Goal: Transaction & Acquisition: Download file/media

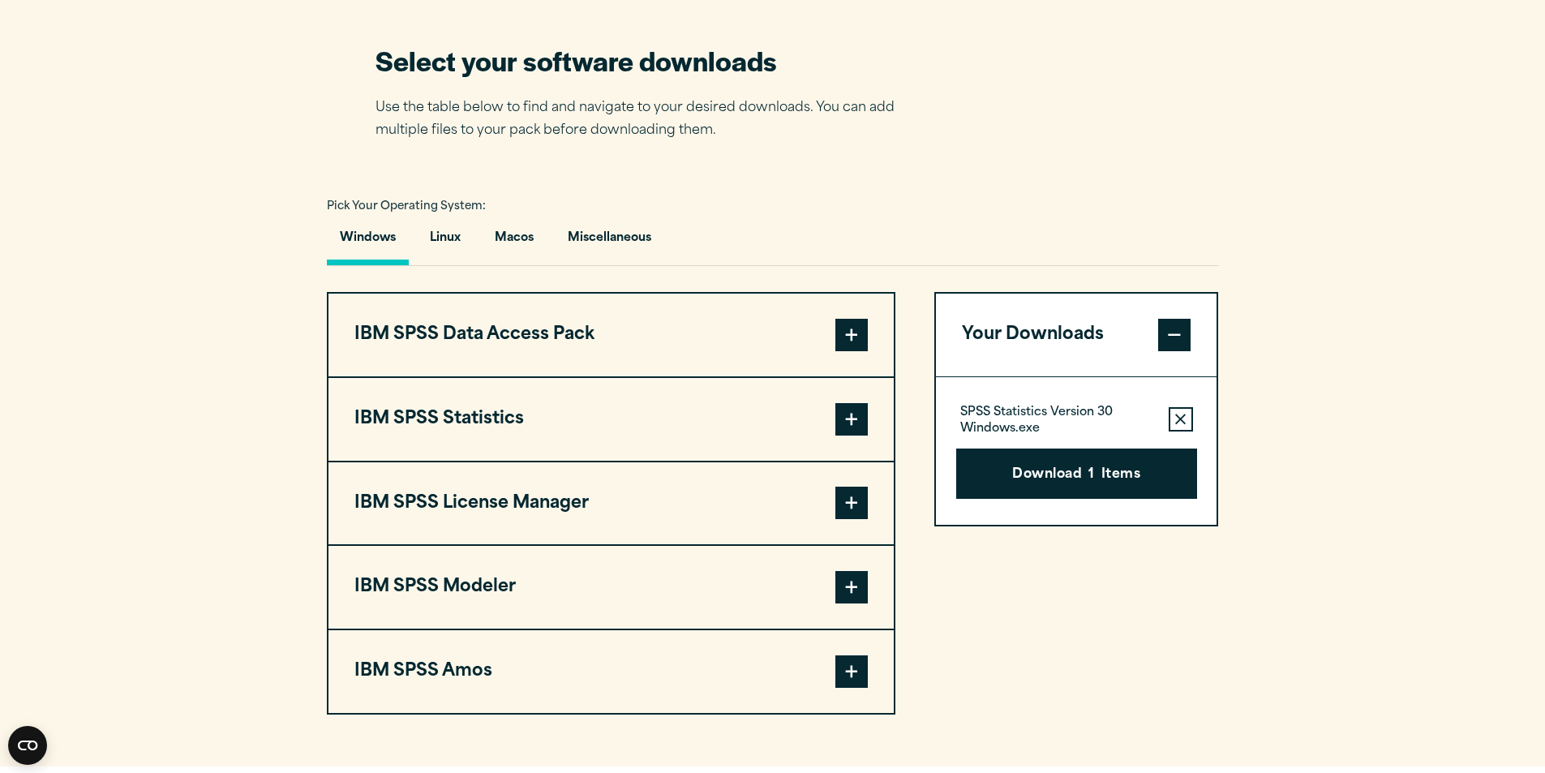
scroll to position [1054, 0]
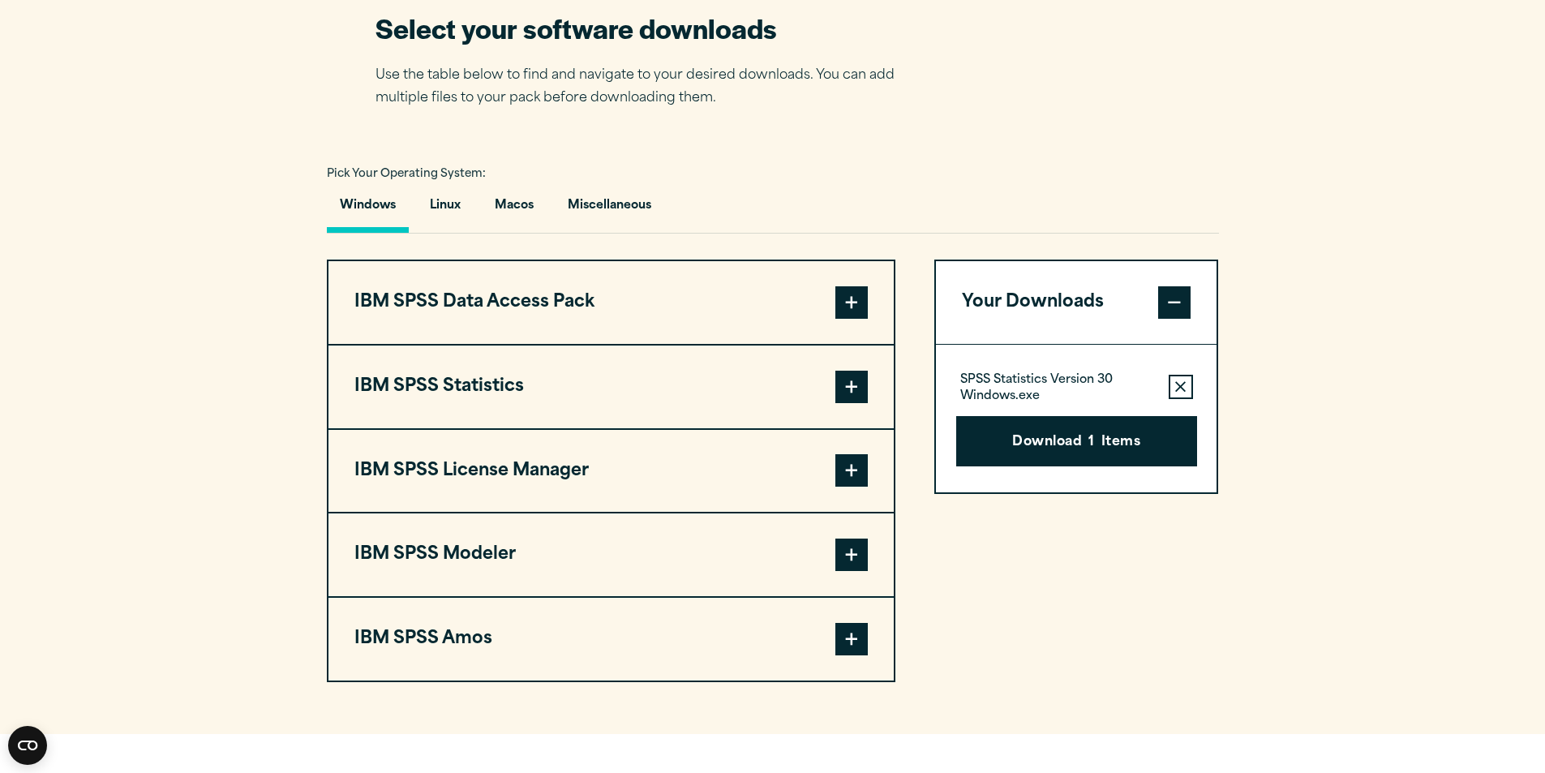
click at [276, 459] on section "Select your software downloads Use the table below to find and navigate to your…" at bounding box center [772, 346] width 1545 height 776
click at [860, 396] on span at bounding box center [851, 387] width 32 height 32
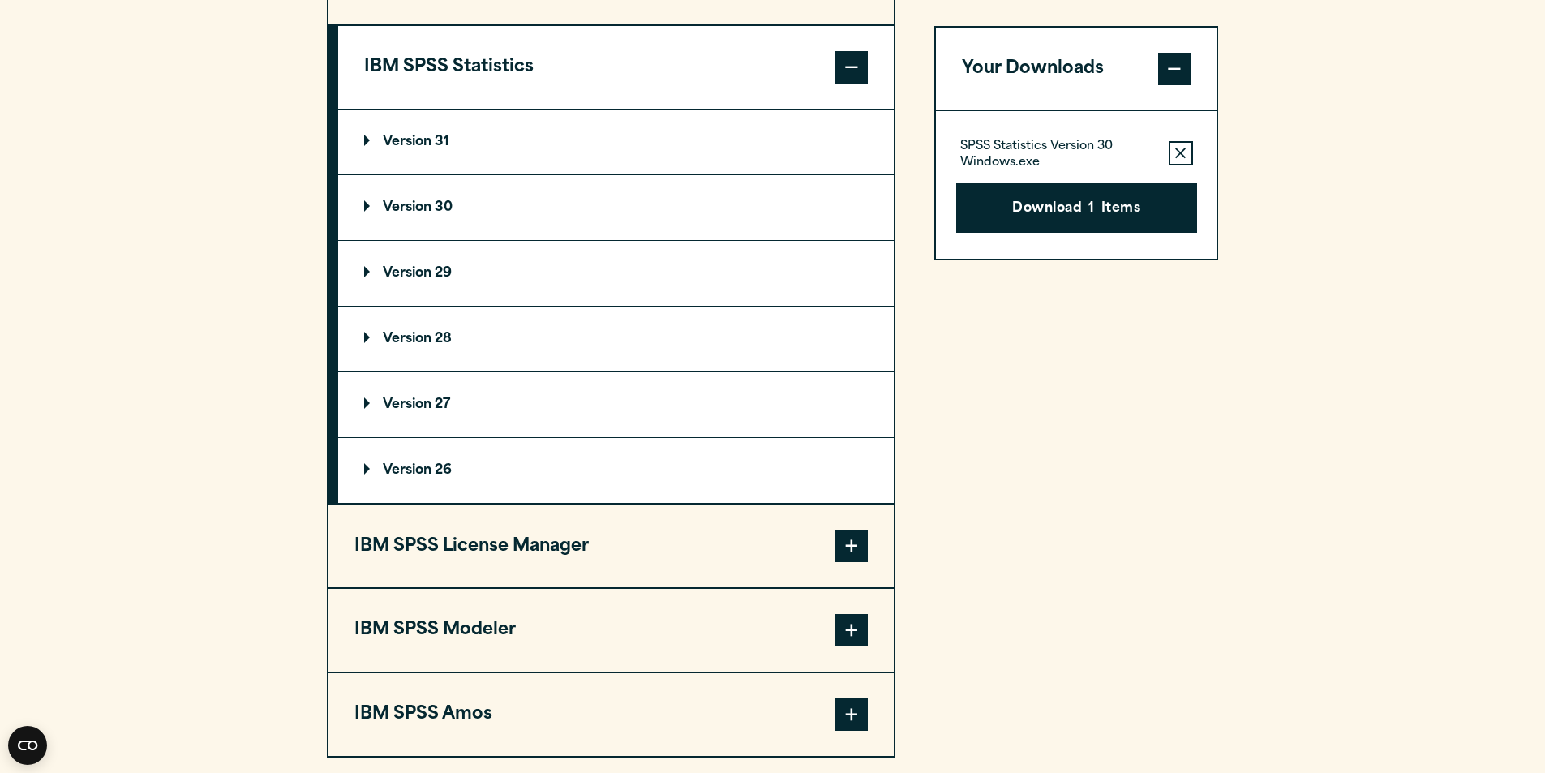
scroll to position [1378, 0]
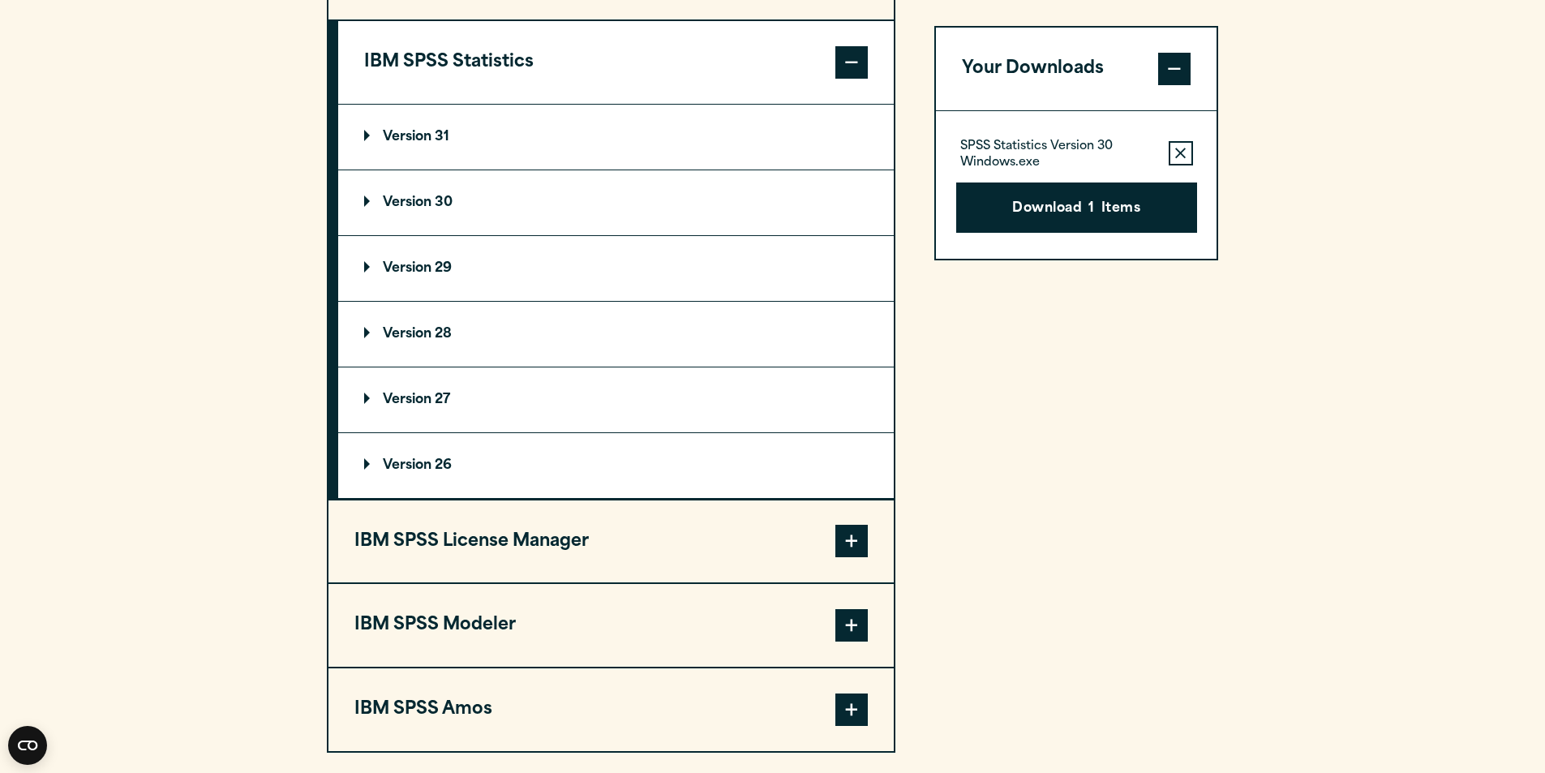
click at [566, 277] on summary "Version 29" at bounding box center [615, 268] width 555 height 65
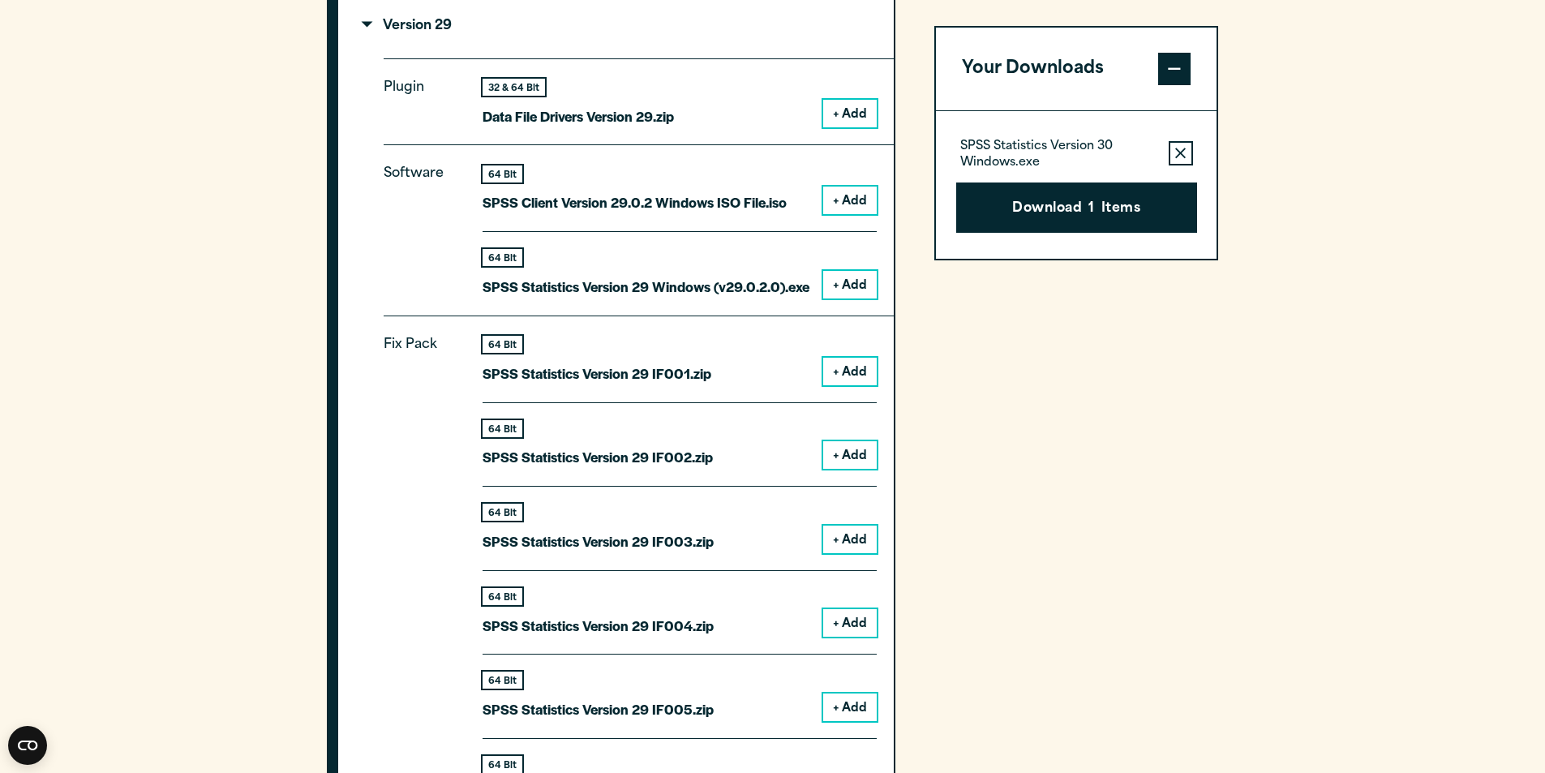
scroll to position [1622, 0]
click at [855, 289] on button "+ Add" at bounding box center [850, 284] width 54 height 28
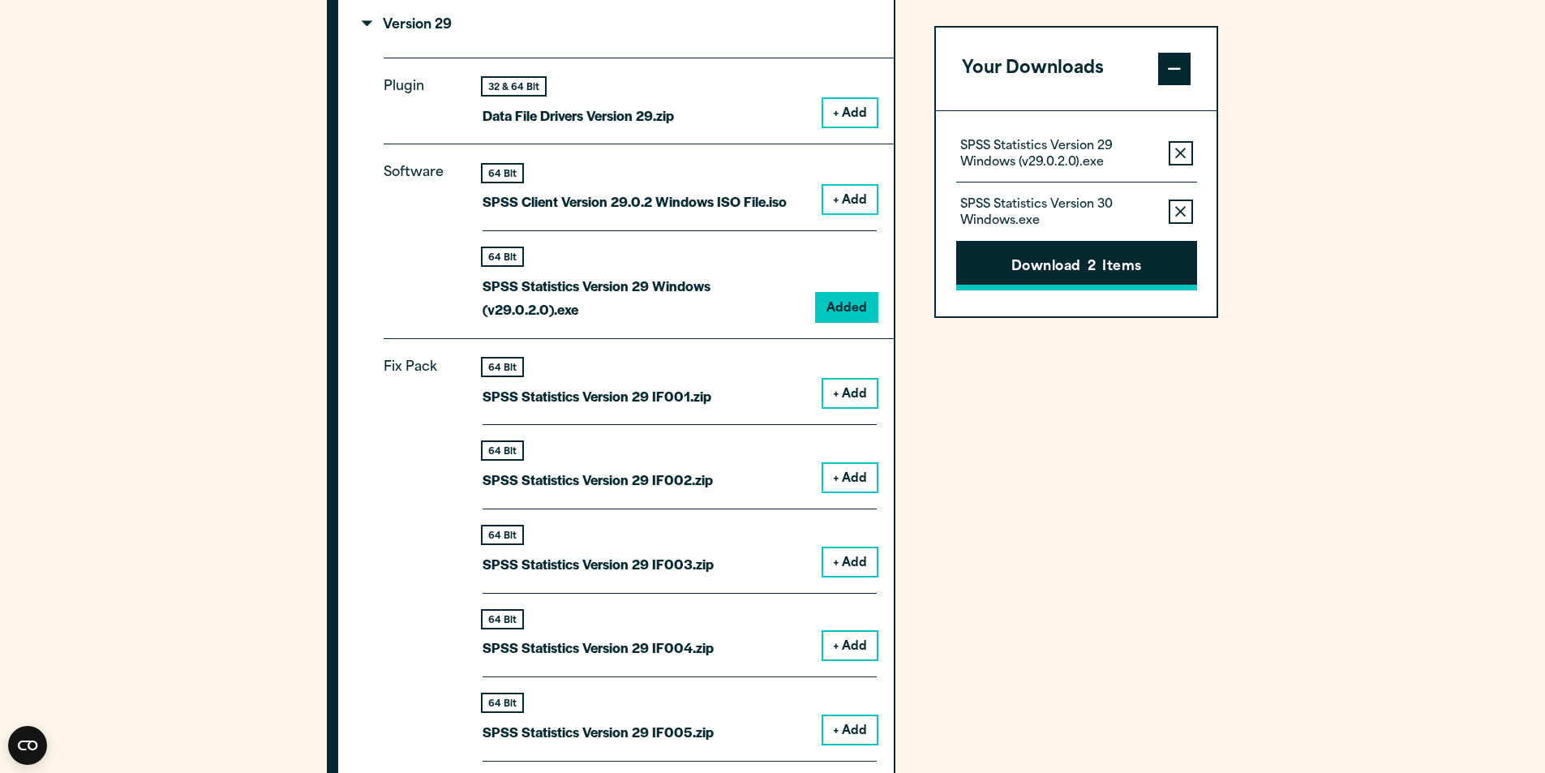
click at [1007, 271] on button "Download 2 Items" at bounding box center [1076, 266] width 241 height 50
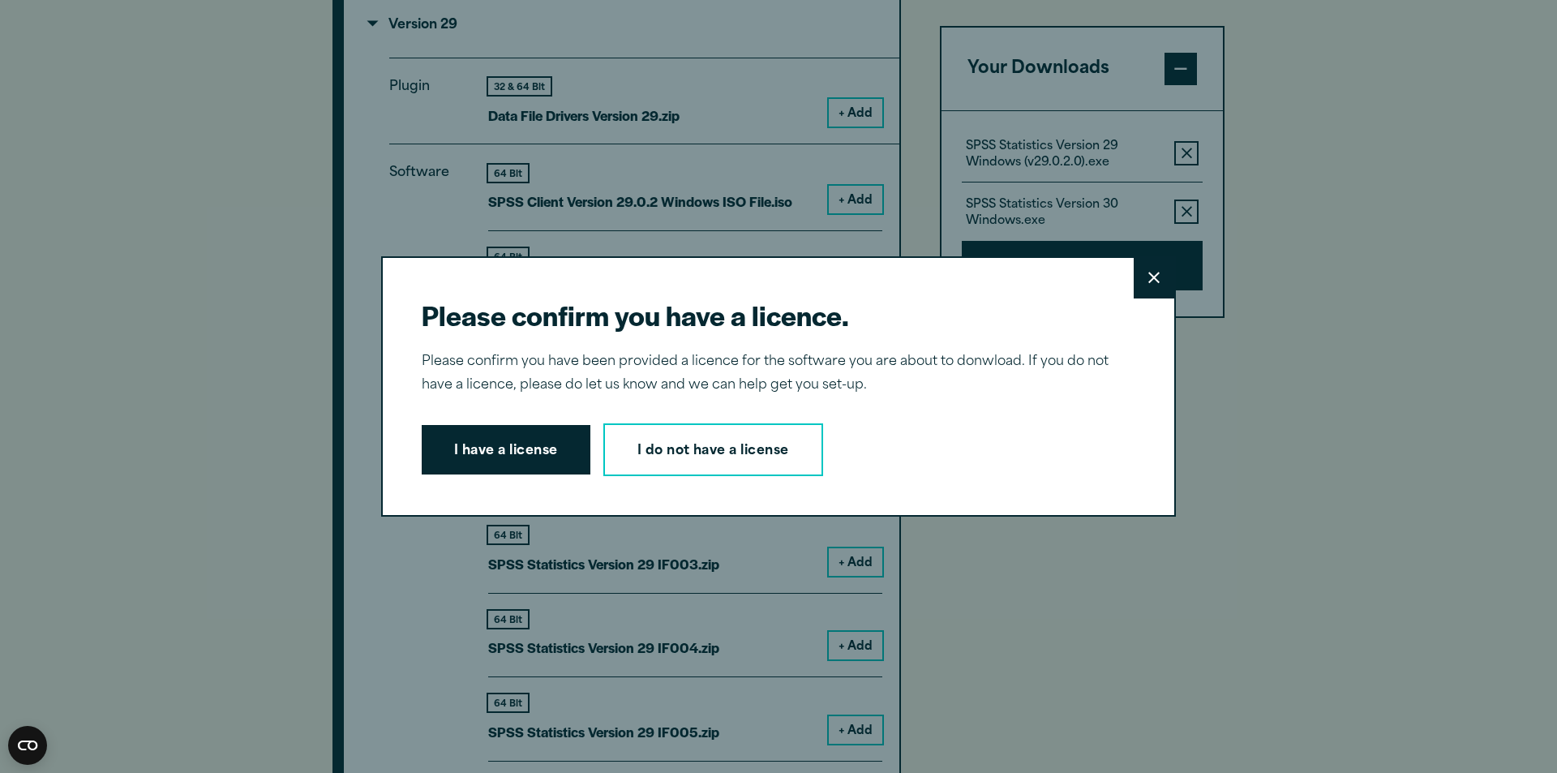
click at [1148, 283] on icon at bounding box center [1153, 278] width 11 height 12
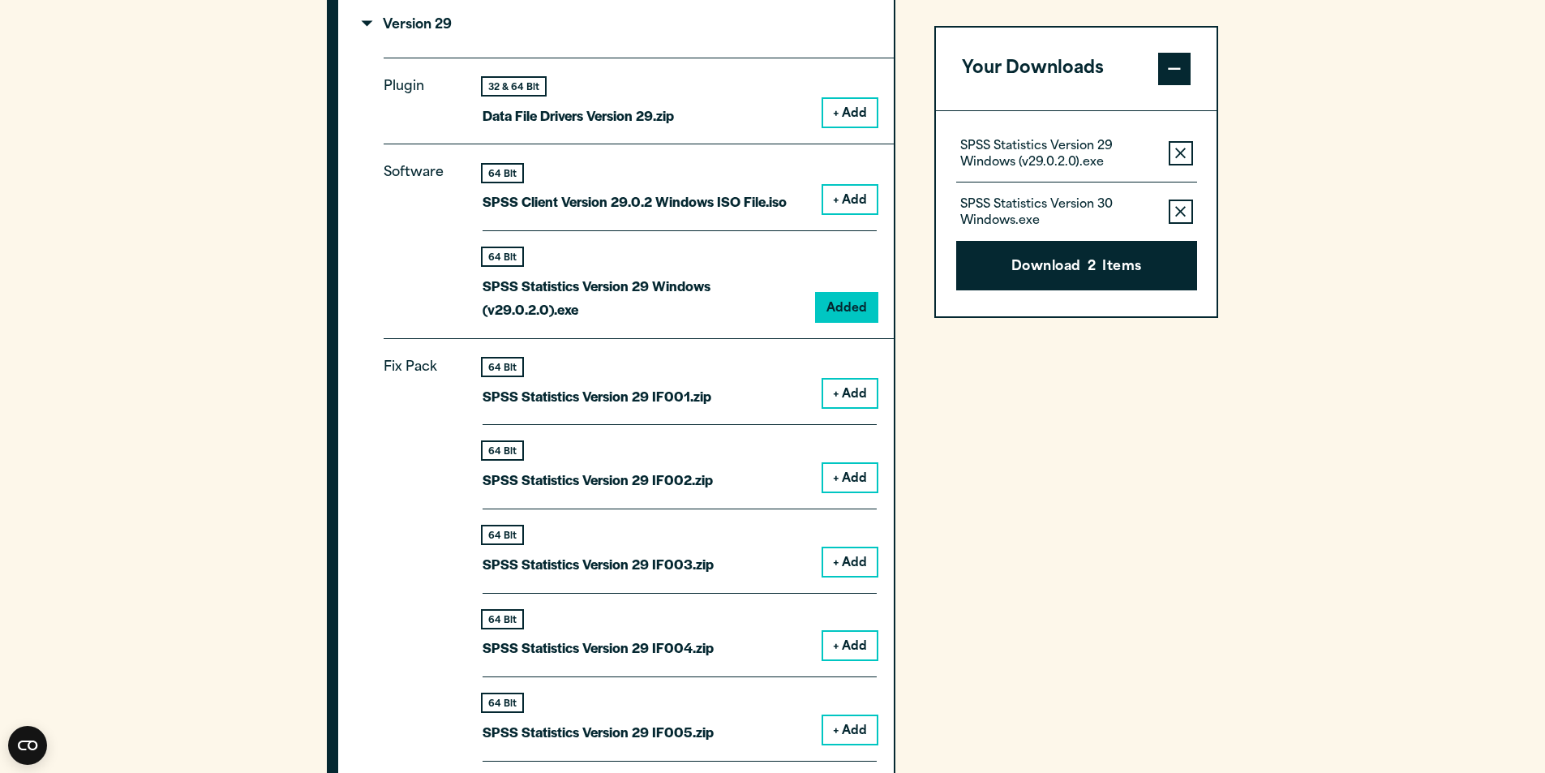
click at [1185, 215] on icon "button" at bounding box center [1180, 211] width 11 height 11
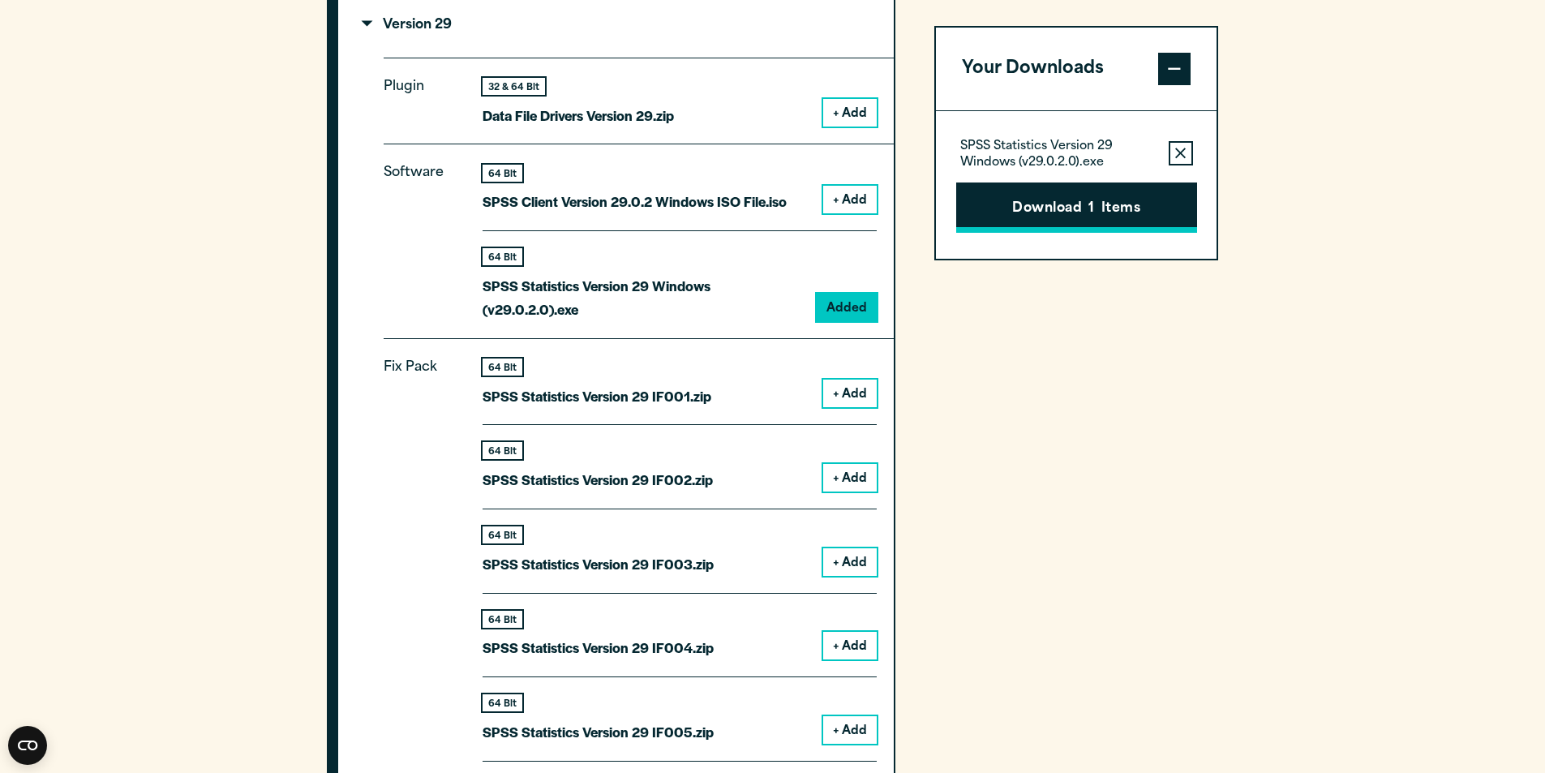
click at [1082, 192] on button "Download 1 Items" at bounding box center [1076, 207] width 241 height 50
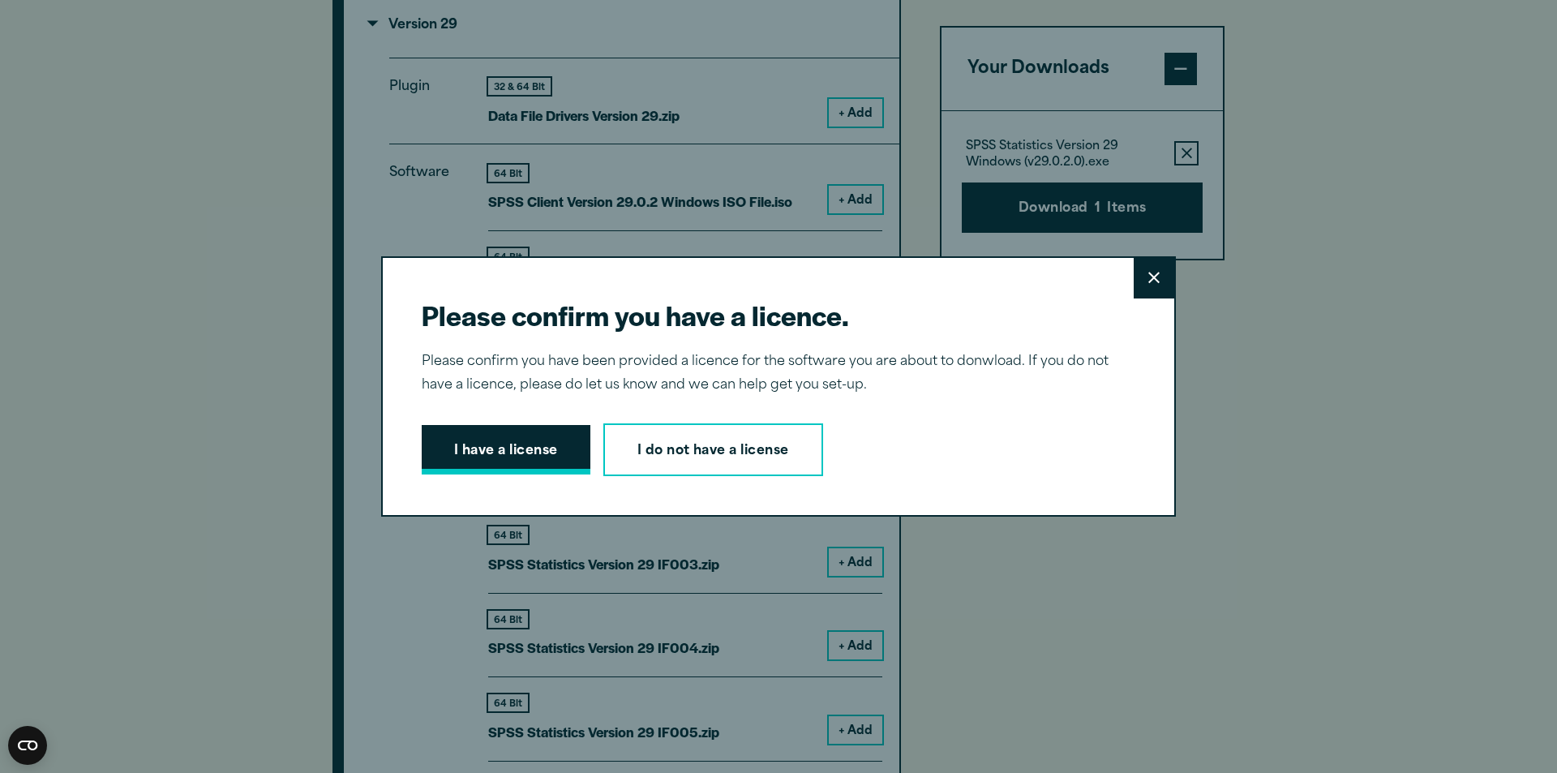
click at [546, 439] on button "I have a license" at bounding box center [506, 450] width 169 height 50
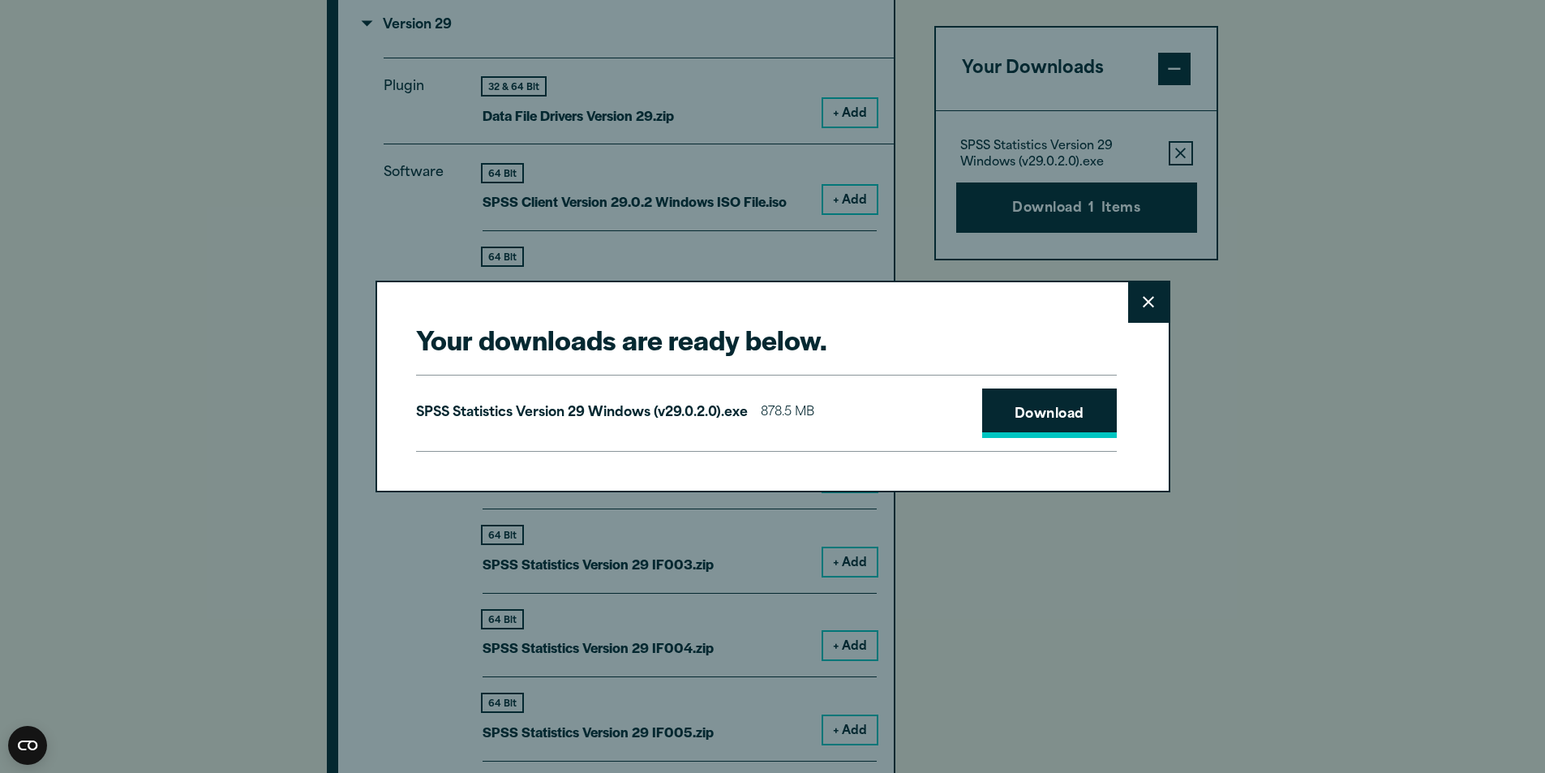
click at [1041, 409] on link "Download" at bounding box center [1049, 413] width 135 height 50
click at [998, 419] on link "Download" at bounding box center [1049, 413] width 135 height 50
